Goal: Navigation & Orientation: Understand site structure

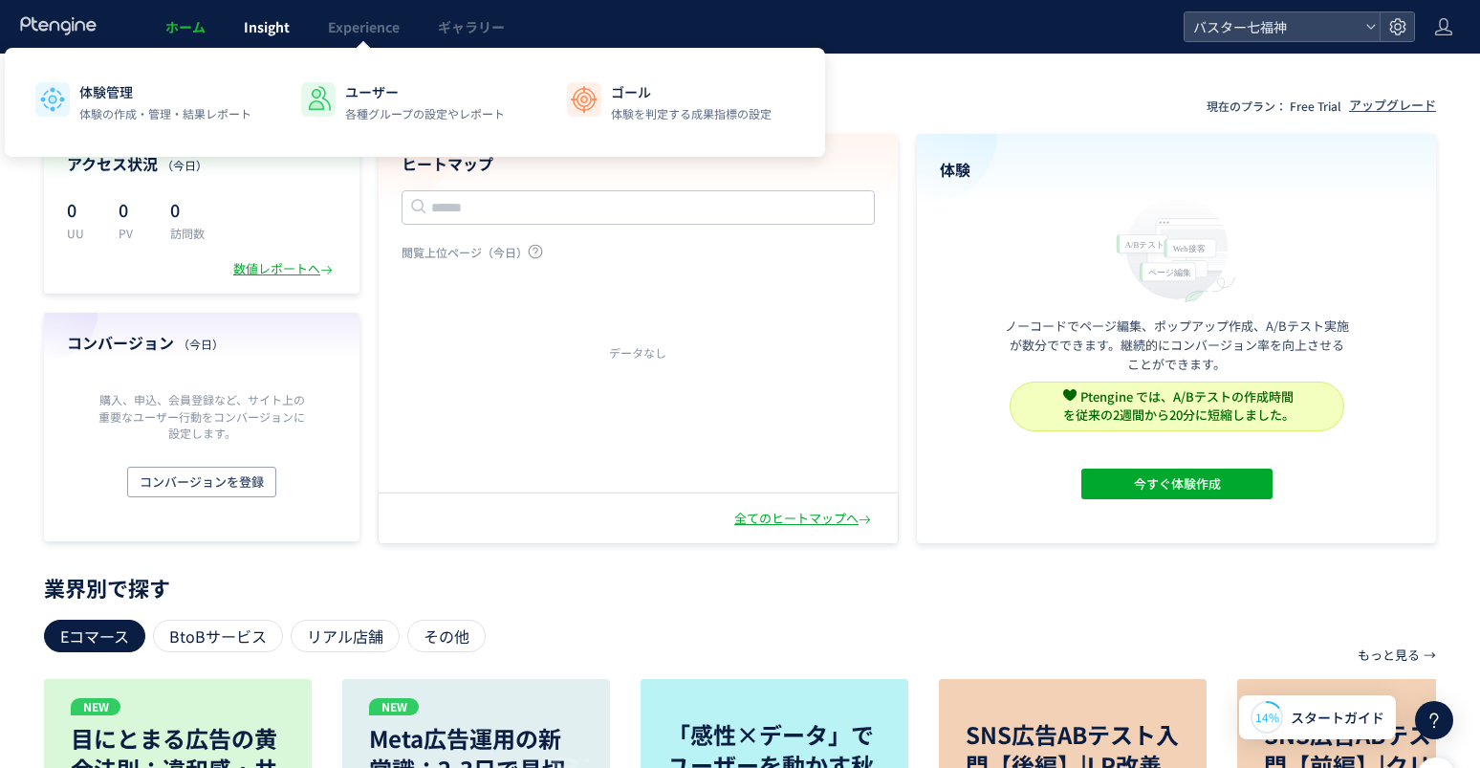
click at [291, 31] on link "Insight" at bounding box center [267, 27] width 84 height 54
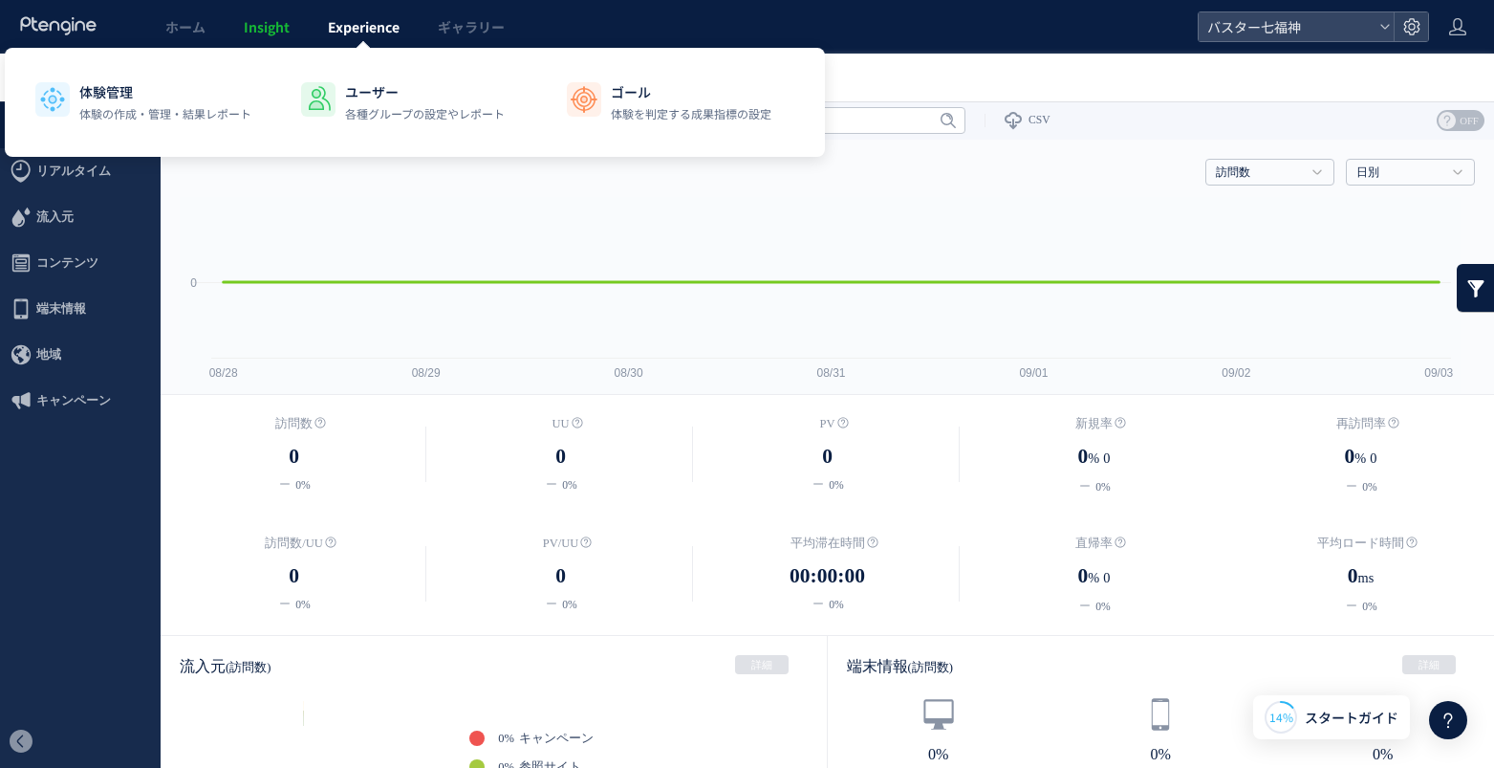
click at [354, 33] on span "Experience" at bounding box center [364, 26] width 72 height 19
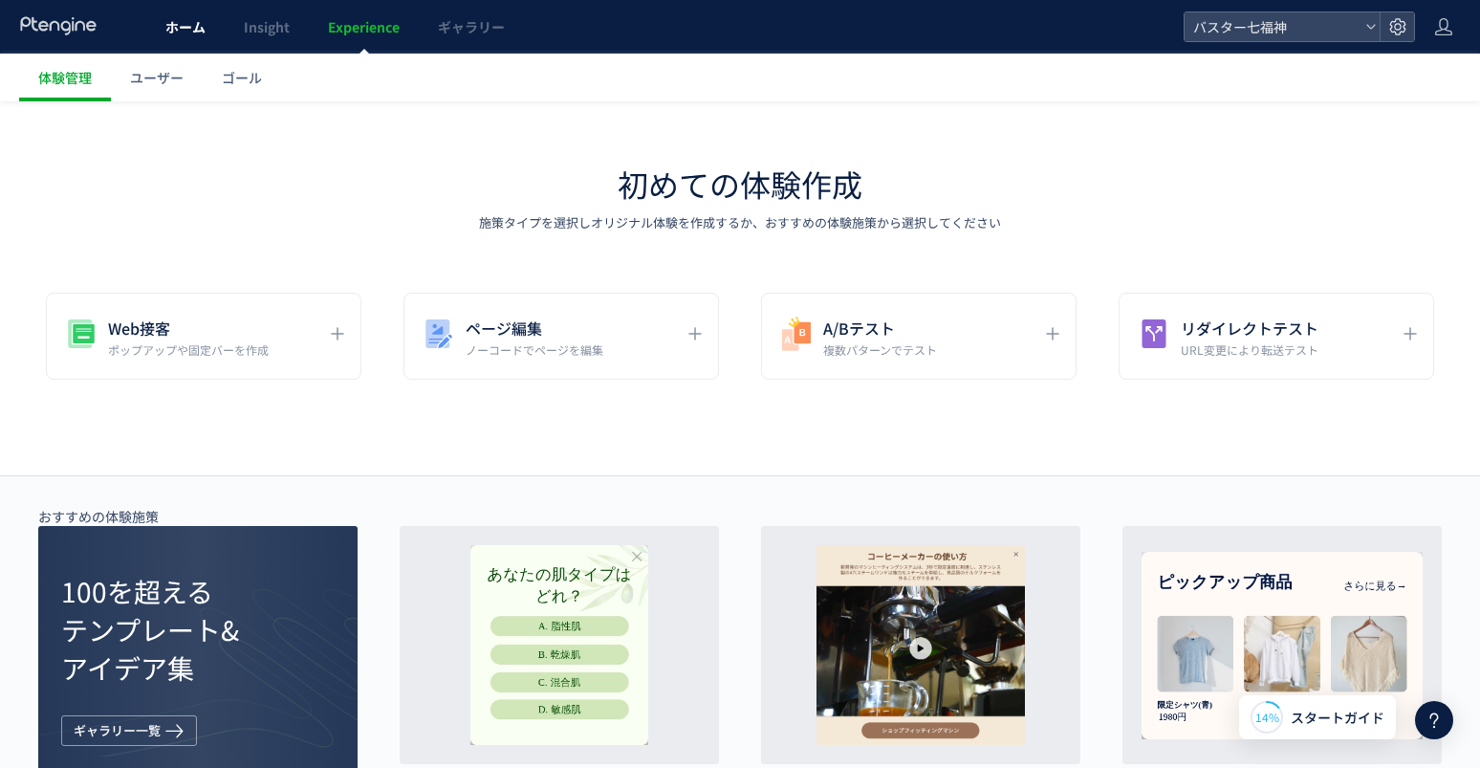
click at [189, 41] on link "ホーム" at bounding box center [185, 27] width 78 height 54
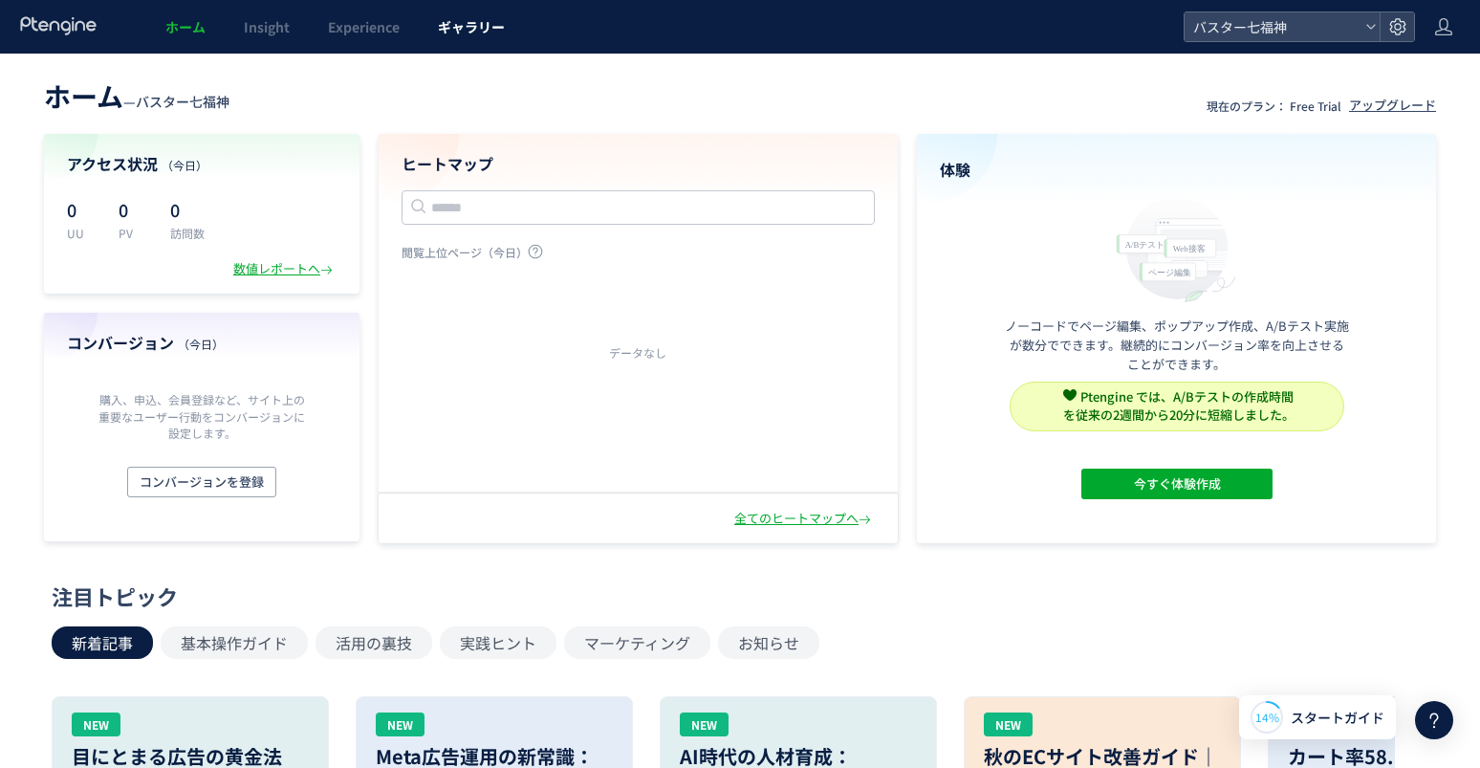
click at [468, 28] on span "ギャラリー" at bounding box center [471, 26] width 67 height 19
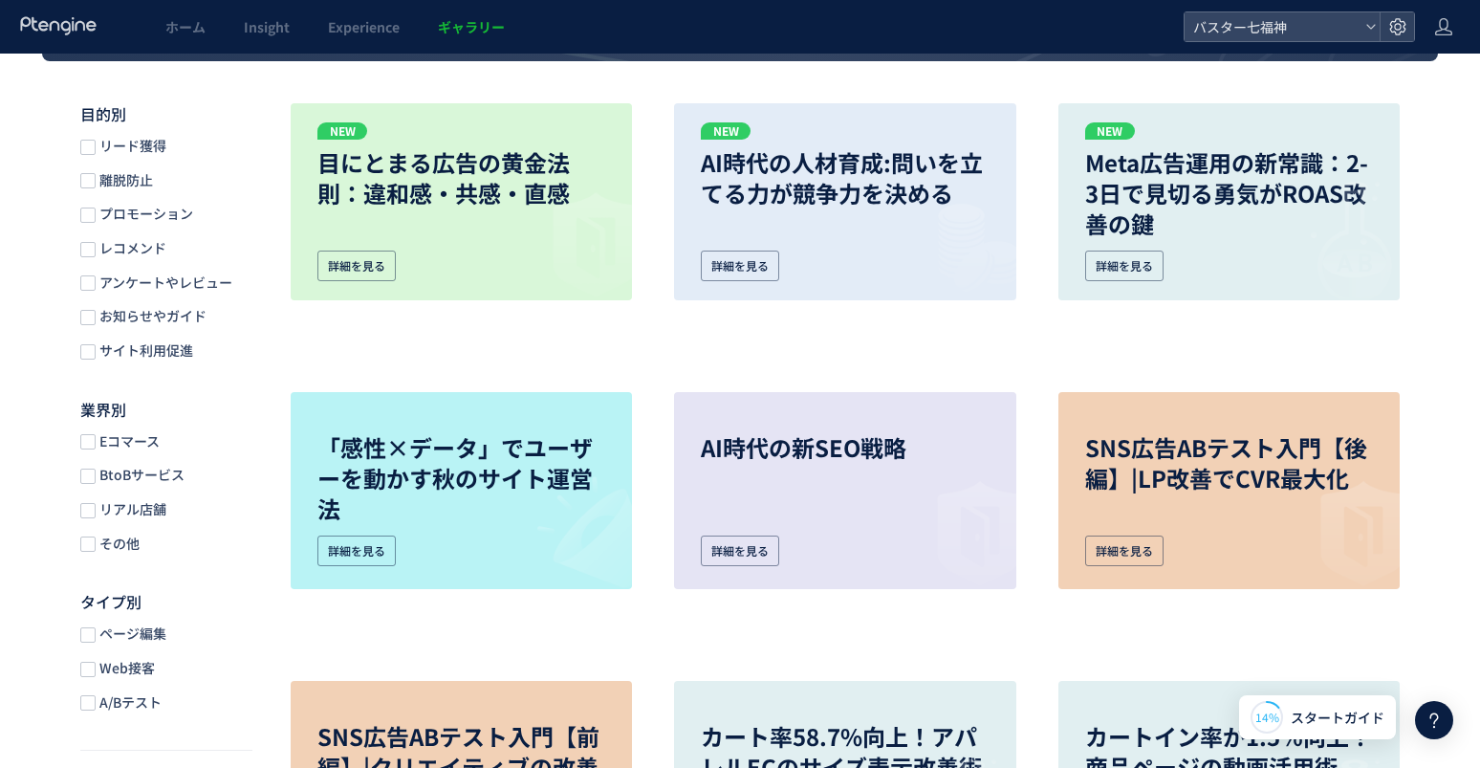
scroll to position [229, 0]
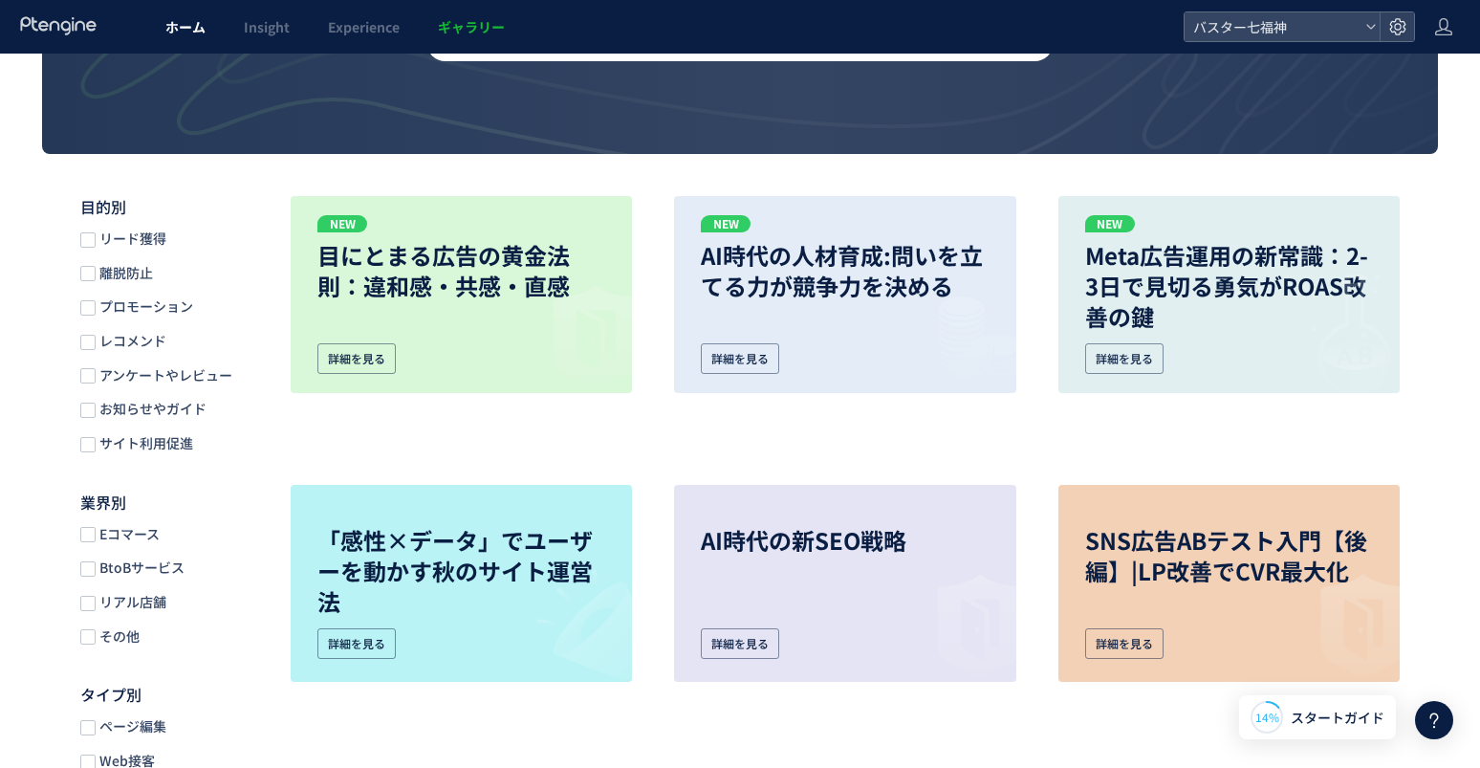
click at [187, 33] on span "ホーム" at bounding box center [185, 26] width 40 height 19
